Goal: Transaction & Acquisition: Download file/media

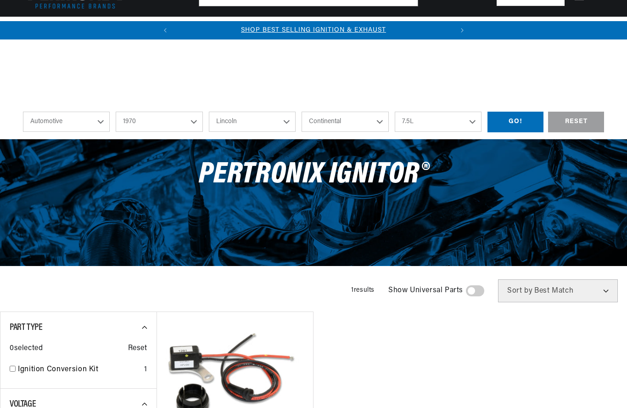
select select "1970"
select select "Lincoln"
select select "[PERSON_NAME]"
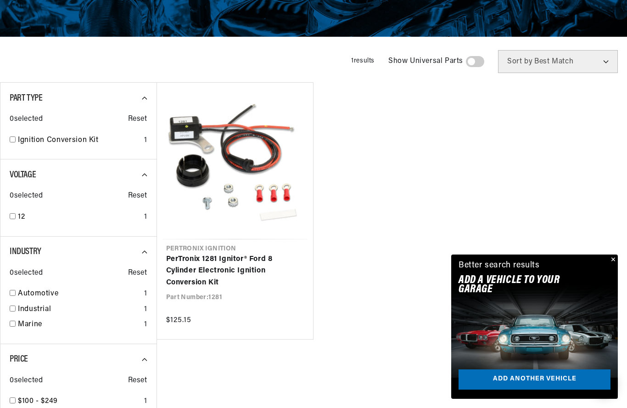
click at [197, 273] on link "PerTronix 1281 Ignitor® Ford 8 Cylinder Electronic Ignition Conversion Kit" at bounding box center [235, 270] width 138 height 35
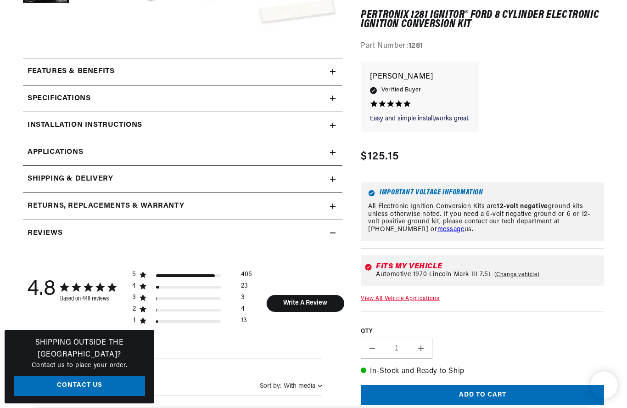
scroll to position [372, 0]
click at [329, 118] on summary "Installation instructions" at bounding box center [183, 125] width 320 height 27
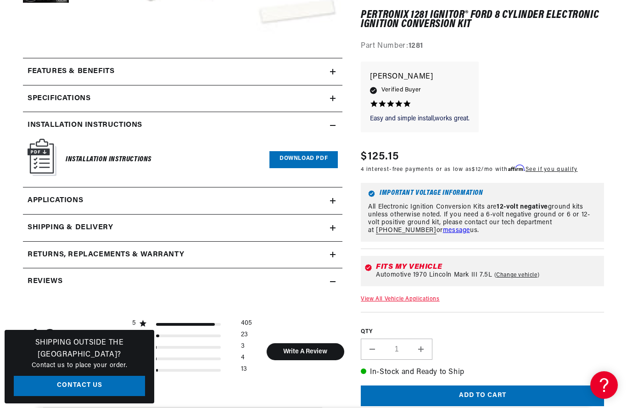
scroll to position [0, 278]
click at [298, 155] on link "Download PDF" at bounding box center [304, 159] width 68 height 17
